Goal: Task Accomplishment & Management: Manage account settings

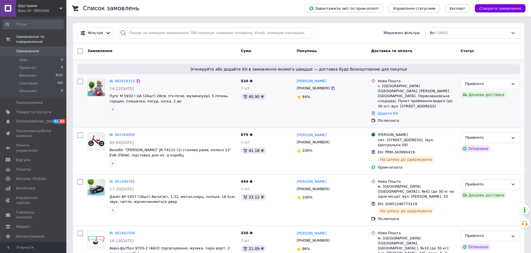
click at [98, 89] on img at bounding box center [96, 87] width 17 height 17
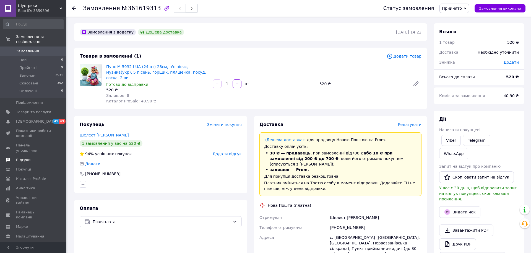
click at [30, 157] on span "Відгуки" at bounding box center [33, 159] width 35 height 5
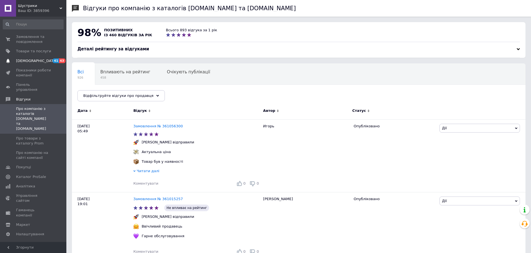
click at [38, 61] on span "[DEMOGRAPHIC_DATA]" at bounding box center [33, 60] width 35 height 5
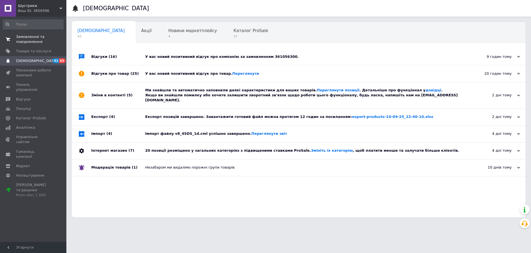
click at [29, 42] on span "Замовлення та повідомлення" at bounding box center [33, 39] width 35 height 10
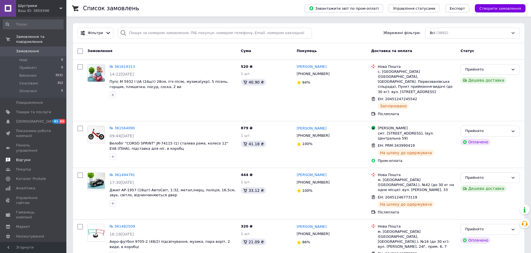
click at [25, 157] on span "Відгуки" at bounding box center [23, 159] width 14 height 5
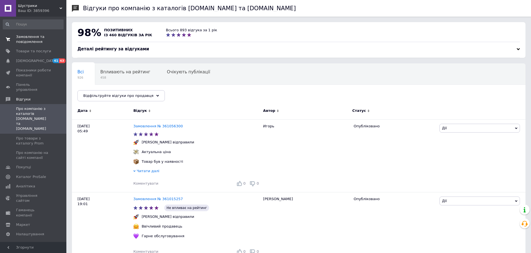
click at [14, 35] on span at bounding box center [8, 39] width 16 height 10
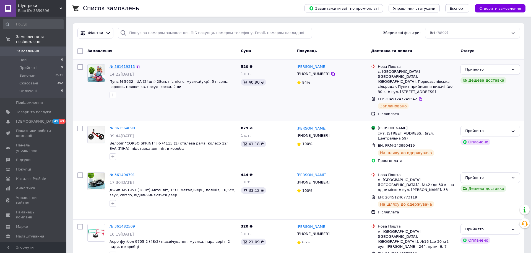
click at [127, 67] on link "№ 361619313" at bounding box center [121, 66] width 25 height 4
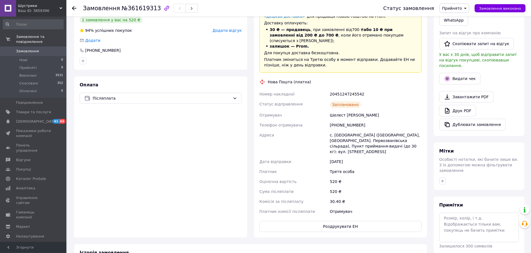
scroll to position [141, 0]
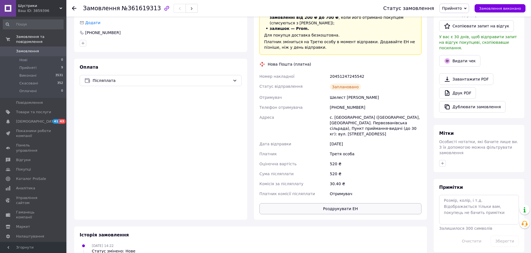
click at [333, 203] on button "Роздрукувати ЕН" at bounding box center [340, 208] width 162 height 11
click at [415, 7] on div "Статус замовлення" at bounding box center [408, 9] width 51 height 6
